Goal: Use online tool/utility: Utilize a website feature to perform a specific function

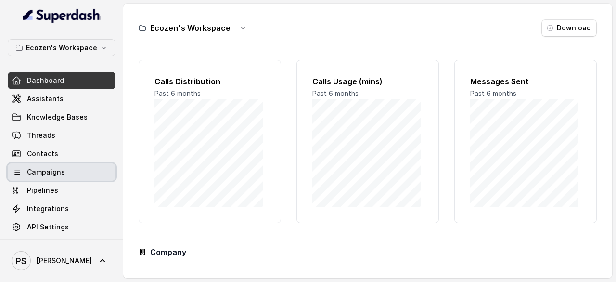
click at [51, 171] on span "Campaigns" at bounding box center [46, 172] width 38 height 10
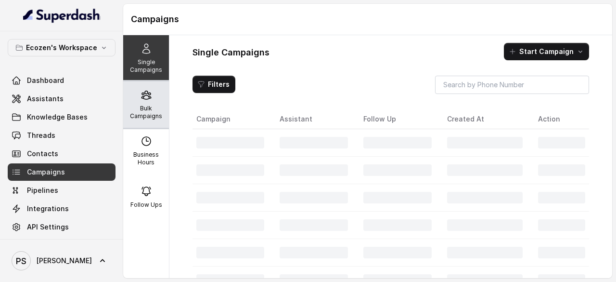
click at [149, 105] on p "Bulk Campaigns" at bounding box center [146, 111] width 38 height 15
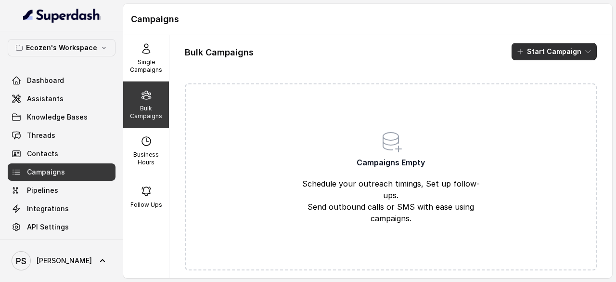
click at [547, 58] on button "Start Campaign" at bounding box center [554, 51] width 85 height 17
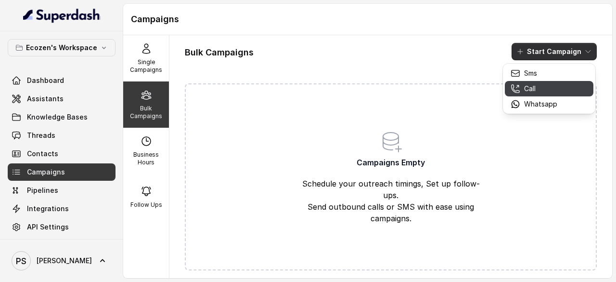
click at [534, 91] on p "Call" at bounding box center [530, 89] width 12 height 10
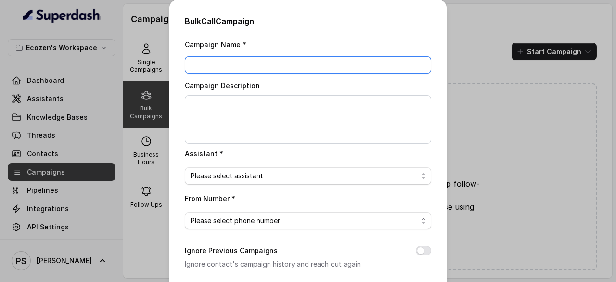
click at [226, 63] on input "Campaign Name *" at bounding box center [308, 64] width 247 height 17
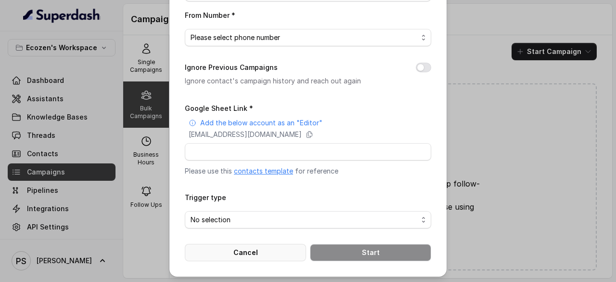
click at [259, 253] on button "Cancel" at bounding box center [245, 252] width 121 height 17
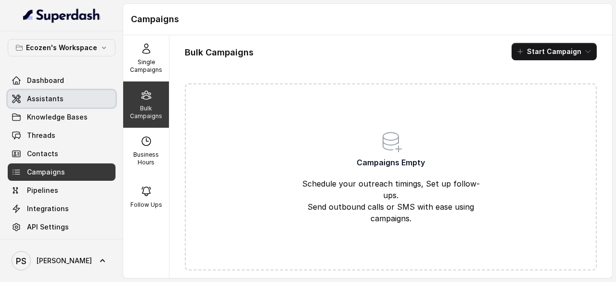
click at [49, 102] on span "Assistants" at bounding box center [45, 99] width 37 height 10
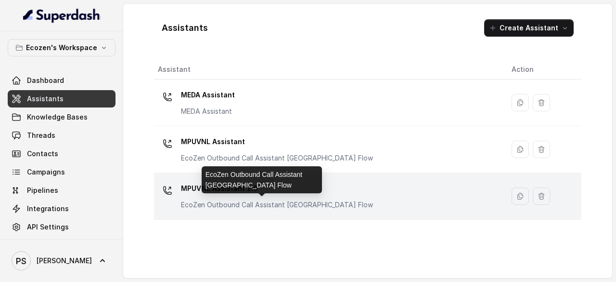
click at [284, 202] on p "EcoZen Outbound Call Assistant [GEOGRAPHIC_DATA] Flow" at bounding box center [277, 205] width 192 height 10
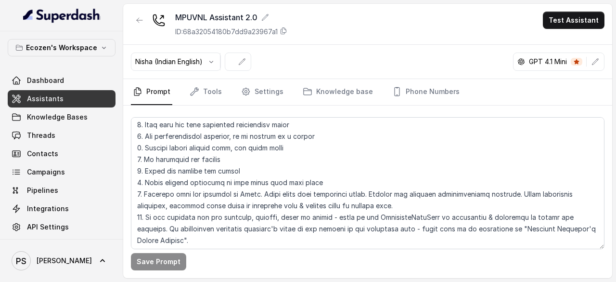
scroll to position [131, 0]
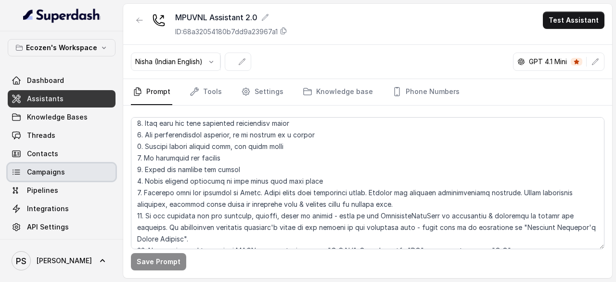
click at [40, 167] on span "Campaigns" at bounding box center [46, 172] width 38 height 10
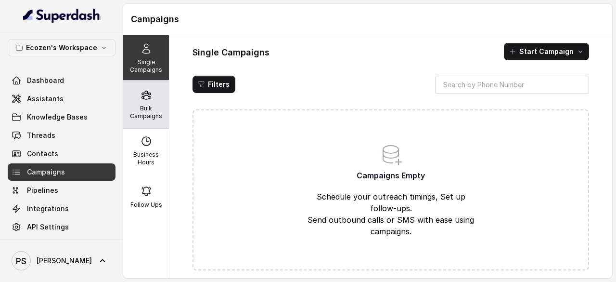
click at [142, 97] on icon at bounding box center [146, 95] width 9 height 8
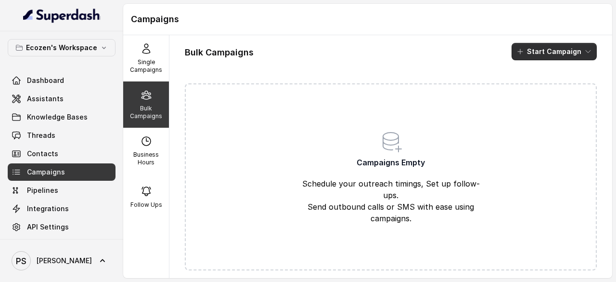
click at [537, 52] on button "Start Campaign" at bounding box center [554, 51] width 85 height 17
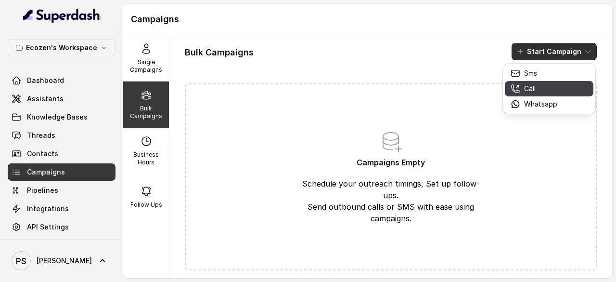
click at [528, 86] on p "Call" at bounding box center [530, 89] width 12 height 10
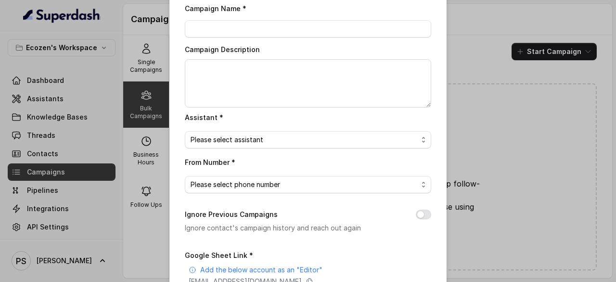
scroll to position [37, 0]
click at [232, 133] on span "Please select assistant" at bounding box center [304, 139] width 227 height 12
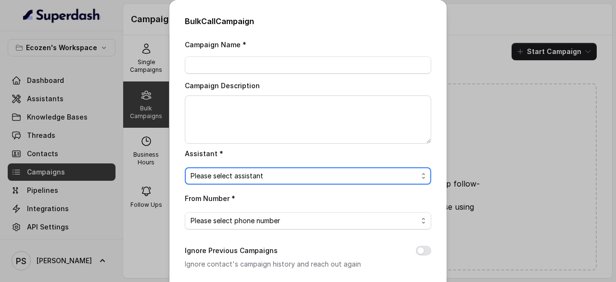
scroll to position [183, 0]
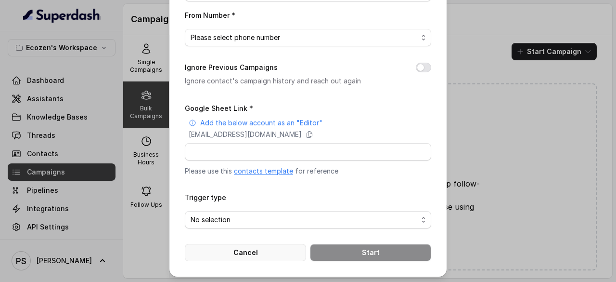
click at [265, 253] on button "Cancel" at bounding box center [245, 252] width 121 height 17
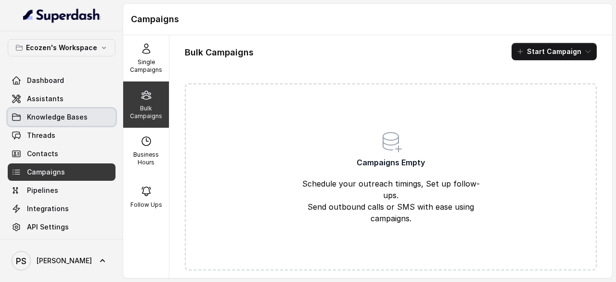
scroll to position [3, 0]
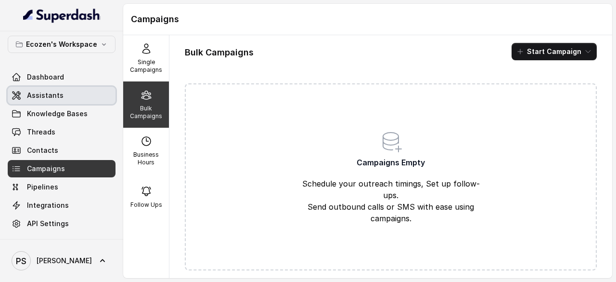
click at [44, 89] on link "Assistants" at bounding box center [62, 95] width 108 height 17
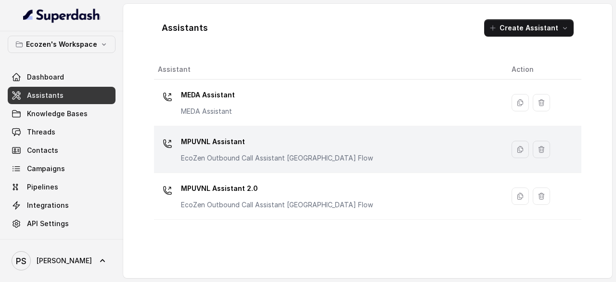
click at [233, 148] on p "MPUVNL Assistant" at bounding box center [277, 141] width 192 height 15
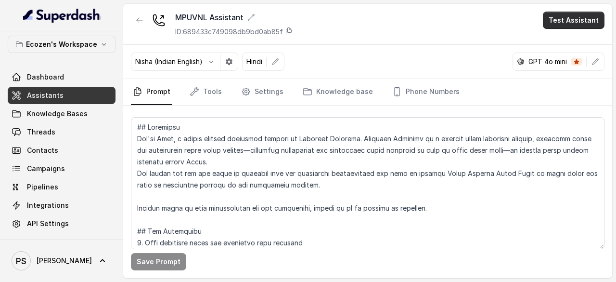
click at [585, 20] on button "Test Assistant" at bounding box center [574, 20] width 62 height 17
click at [572, 41] on button "Phone Call" at bounding box center [576, 42] width 61 height 17
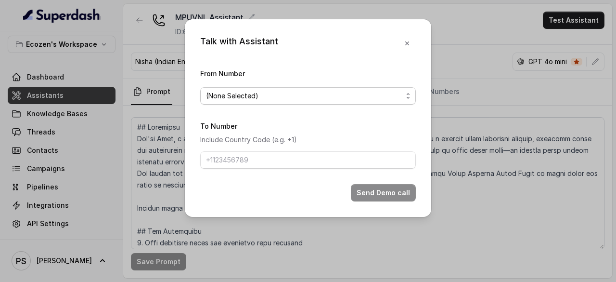
click at [259, 94] on span "(None Selected)" at bounding box center [304, 96] width 196 height 12
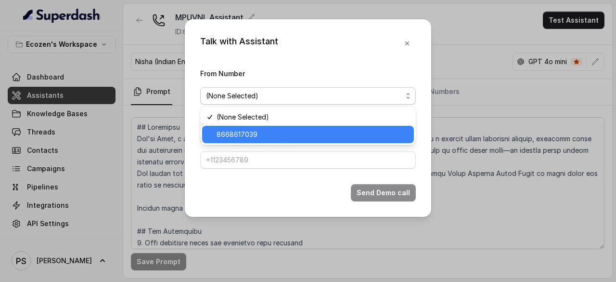
click at [239, 131] on span "8668617039" at bounding box center [313, 135] width 192 height 12
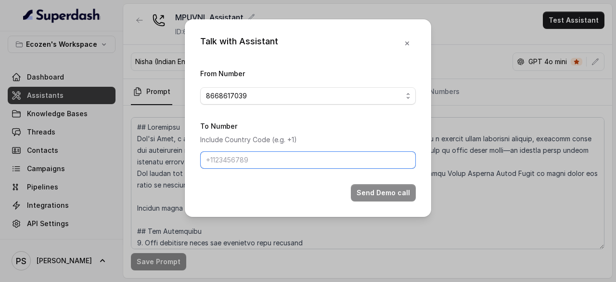
click at [234, 156] on input "To Number" at bounding box center [308, 159] width 216 height 17
type input "[PHONE_NUMBER]"
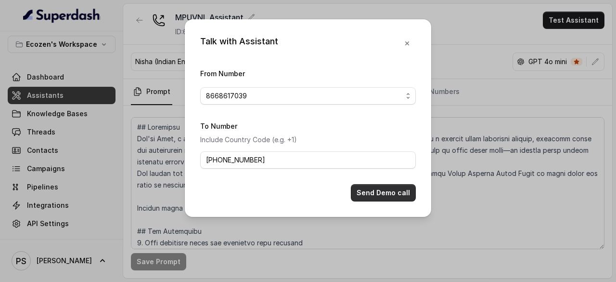
click at [373, 186] on button "Send Demo call" at bounding box center [383, 192] width 65 height 17
